Goal: Task Accomplishment & Management: Complete application form

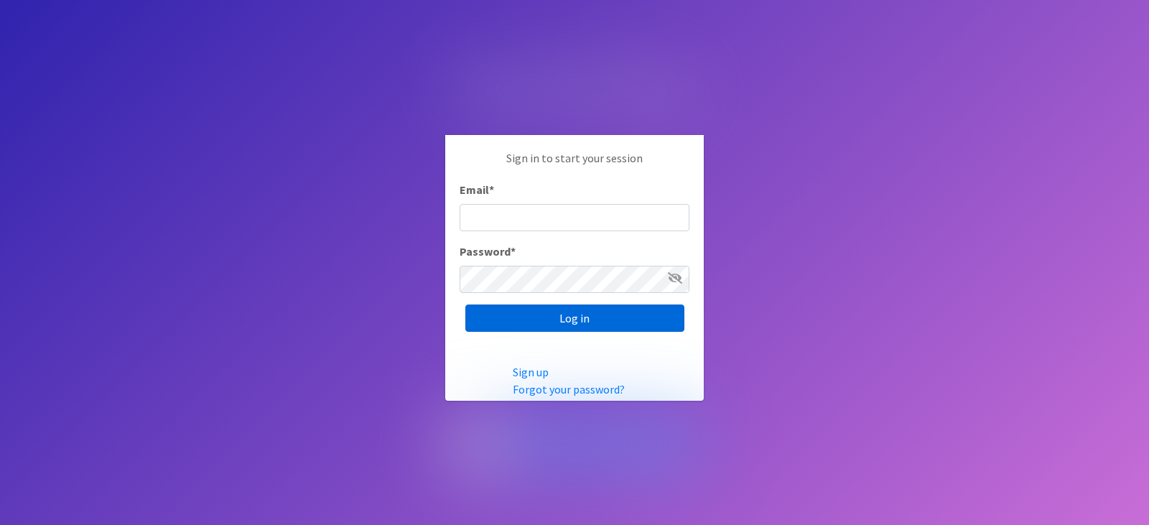
type input "[EMAIL_ADDRESS][DOMAIN_NAME]"
click at [559, 317] on input "Log in" at bounding box center [574, 318] width 219 height 27
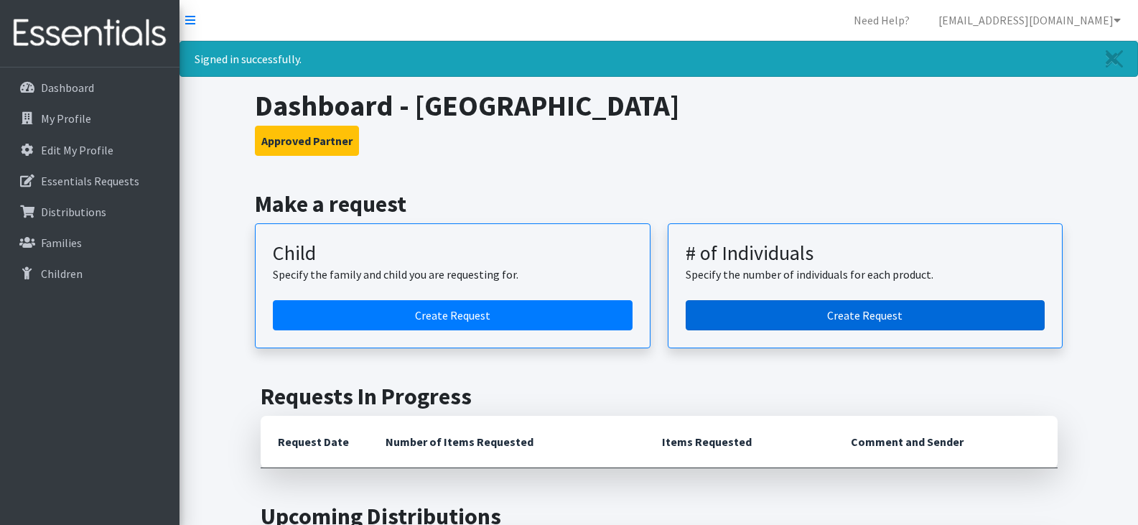
click at [713, 309] on link "Create Request" at bounding box center [866, 315] width 360 height 30
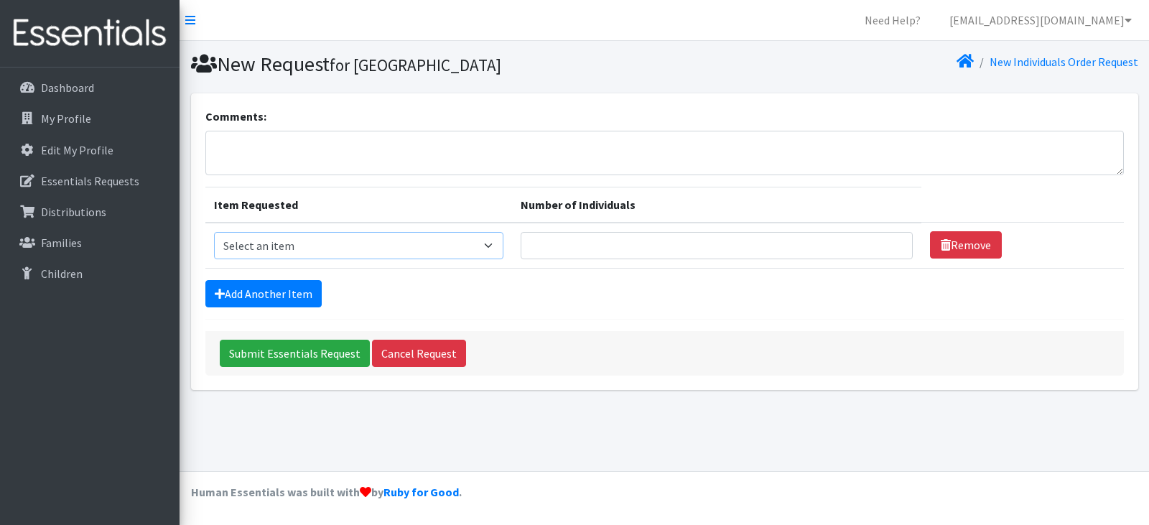
click at [498, 241] on select "Select an item Adult Period Pack Student Period Pack" at bounding box center [358, 245] width 289 height 27
select select "7757"
click at [214, 232] on select "Select an item Adult Period Pack Student Period Pack" at bounding box center [358, 245] width 289 height 27
click at [609, 246] on input "Number of Individuals" at bounding box center [717, 245] width 392 height 27
type input "60"
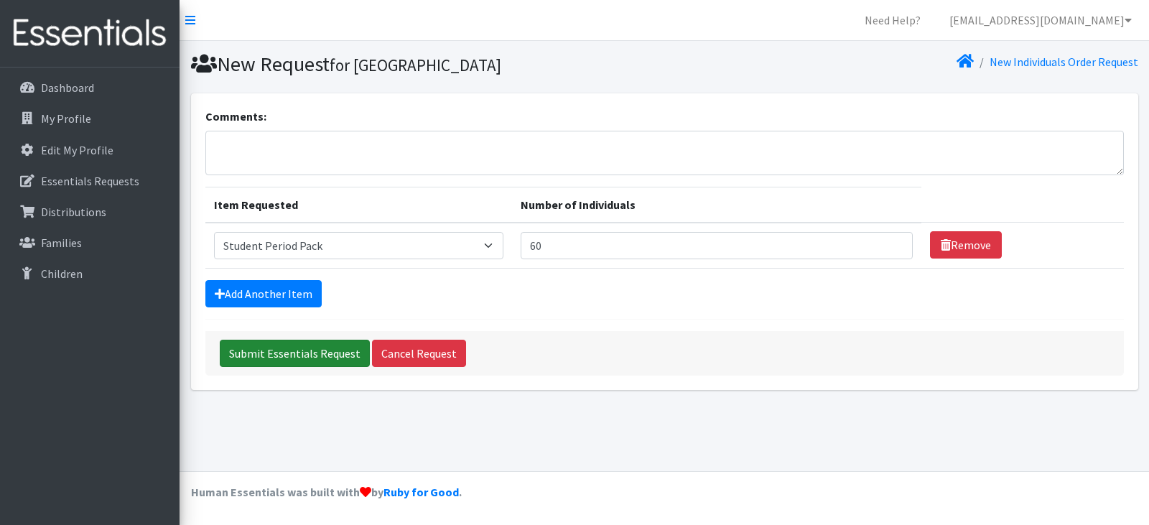
click at [328, 356] on input "Submit Essentials Request" at bounding box center [295, 353] width 150 height 27
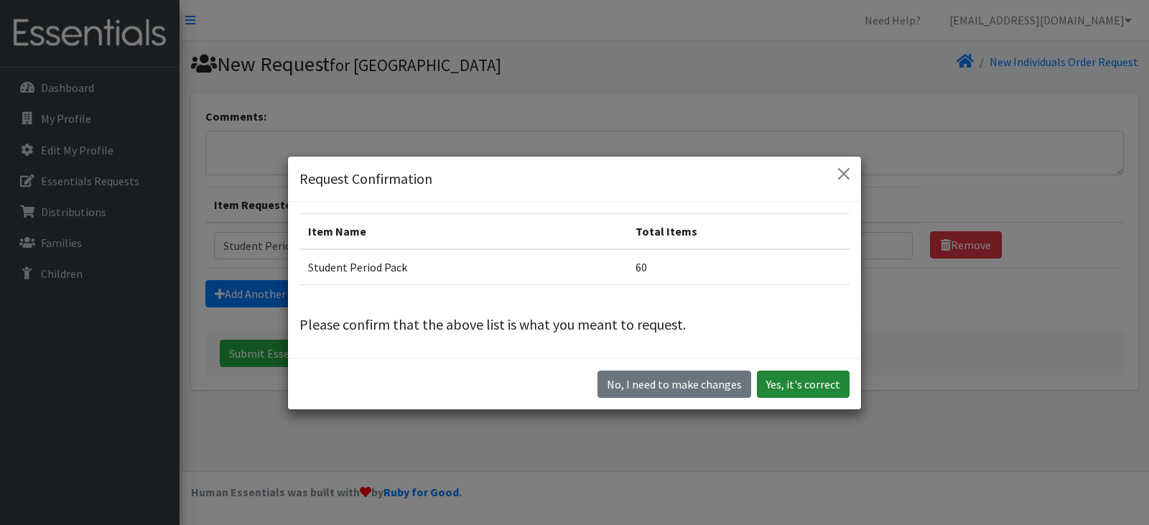
click at [779, 389] on button "Yes, it's correct" at bounding box center [803, 384] width 93 height 27
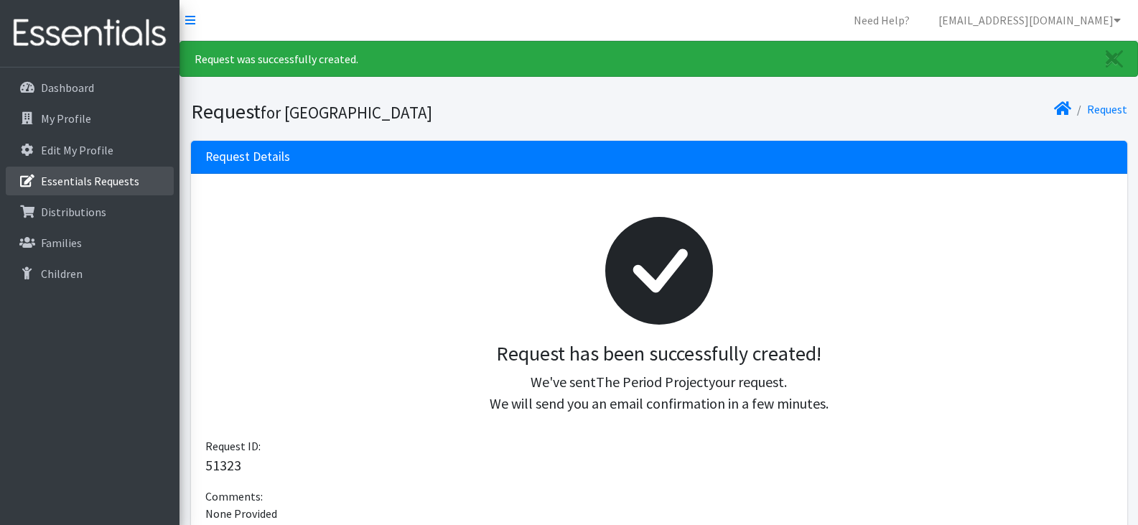
click at [110, 177] on p "Essentials Requests" at bounding box center [90, 181] width 98 height 14
